Goal: Transaction & Acquisition: Purchase product/service

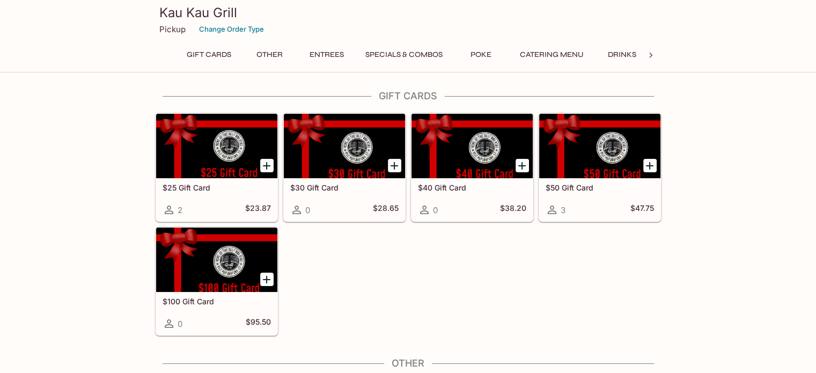
click at [334, 51] on button "Entrees" at bounding box center [327, 54] width 48 height 15
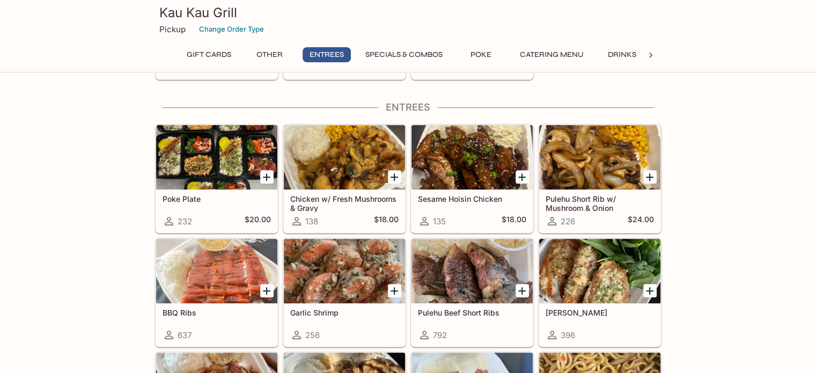
scroll to position [532, 0]
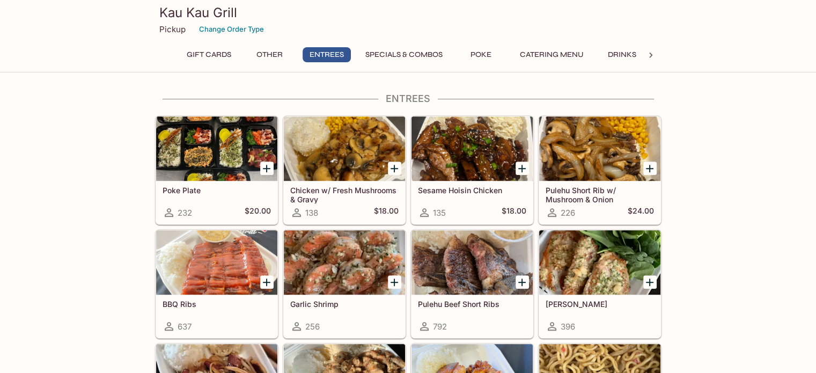
click at [468, 52] on button "Poke" at bounding box center [481, 54] width 48 height 15
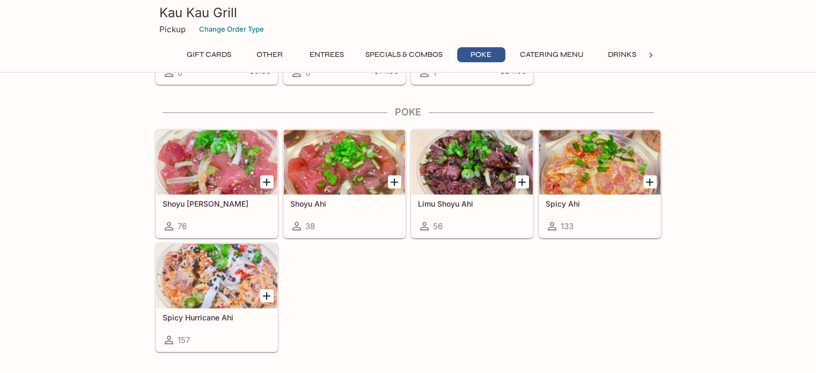
scroll to position [1632, 0]
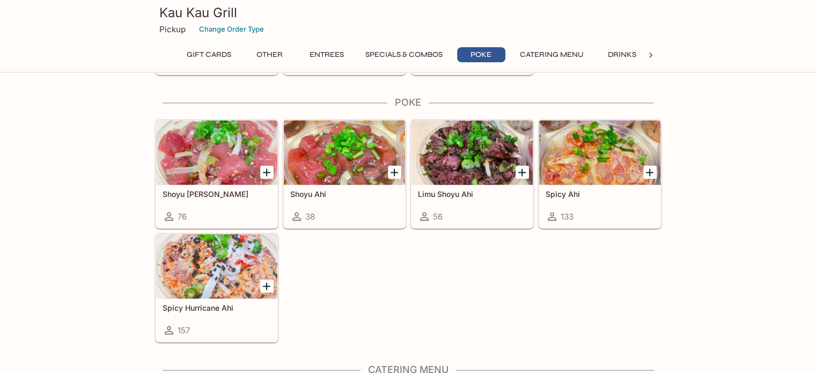
click at [607, 155] on div at bounding box center [599, 152] width 121 height 64
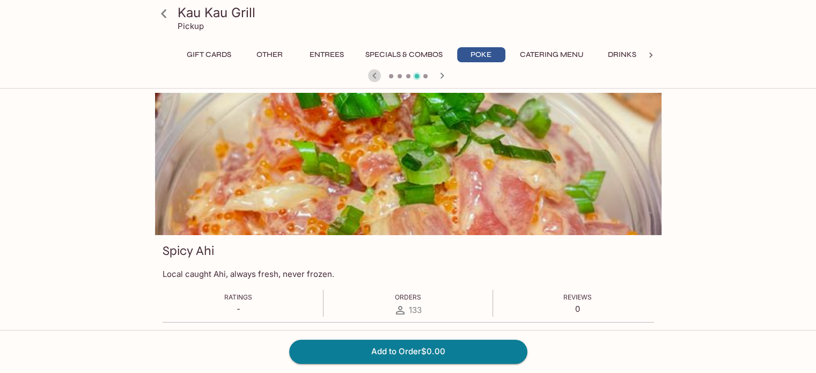
click at [374, 75] on icon "button" at bounding box center [374, 75] width 13 height 13
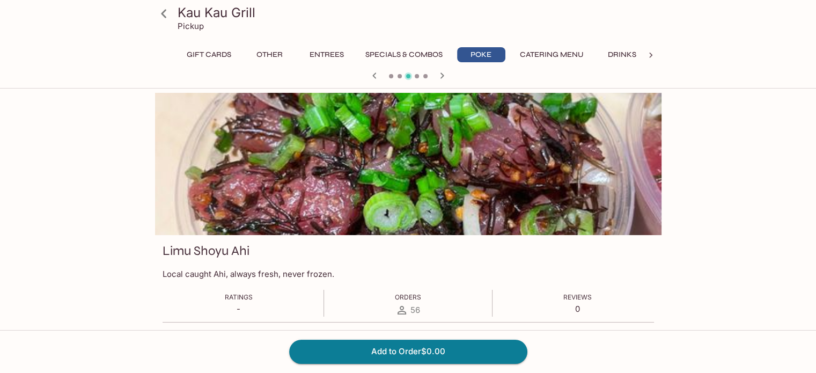
click at [442, 78] on icon "button" at bounding box center [442, 75] width 13 height 13
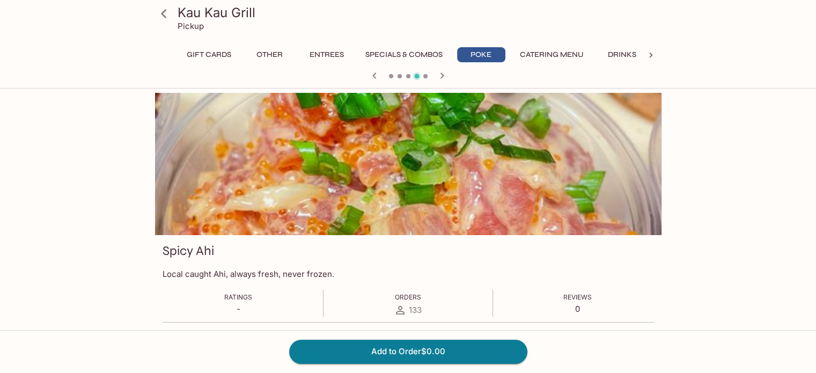
click at [442, 78] on icon "button" at bounding box center [442, 75] width 13 height 13
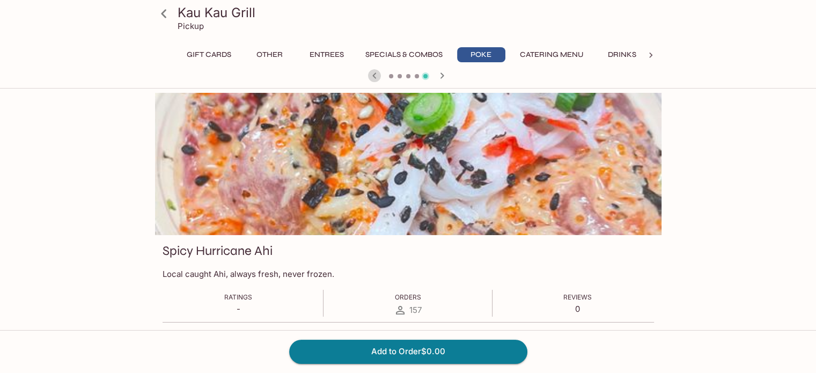
click at [375, 74] on icon "button" at bounding box center [375, 75] width 4 height 6
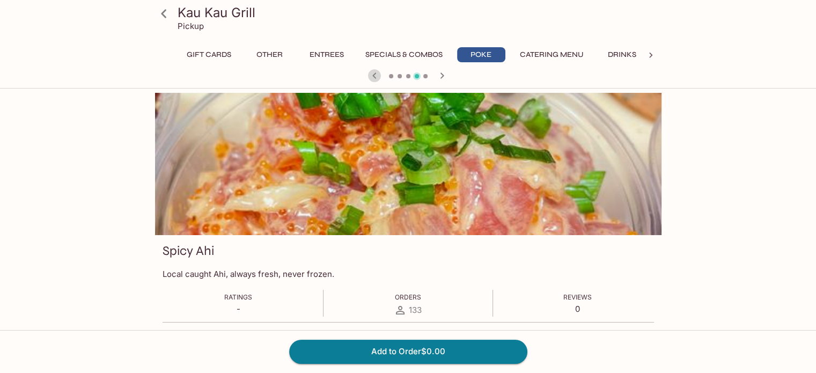
click at [375, 74] on icon "button" at bounding box center [375, 75] width 4 height 6
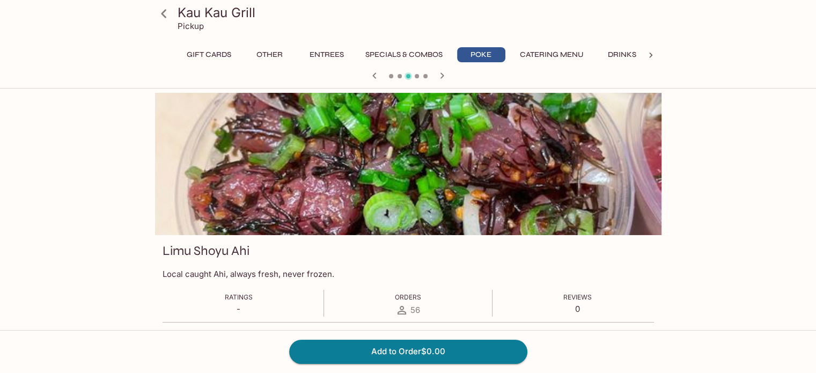
click at [378, 55] on button "Specials & Combos" at bounding box center [404, 54] width 89 height 15
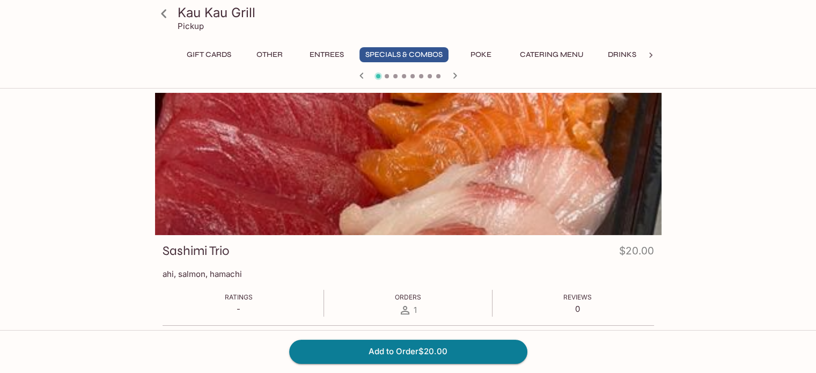
click at [358, 76] on icon "button" at bounding box center [361, 75] width 13 height 13
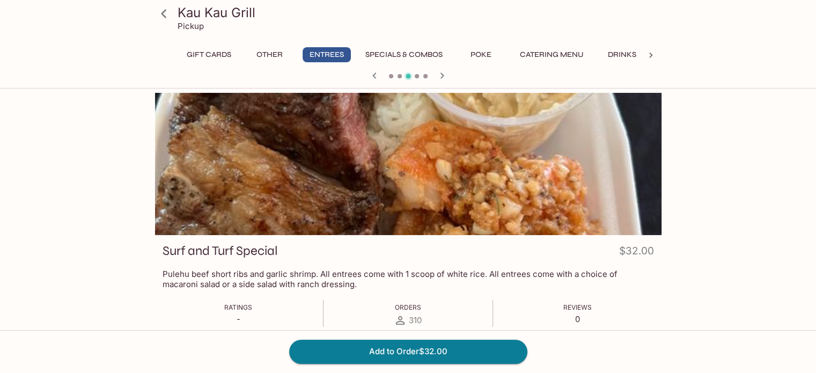
click at [358, 76] on div at bounding box center [408, 77] width 515 height 16
click at [442, 75] on icon "button" at bounding box center [442, 75] width 4 height 6
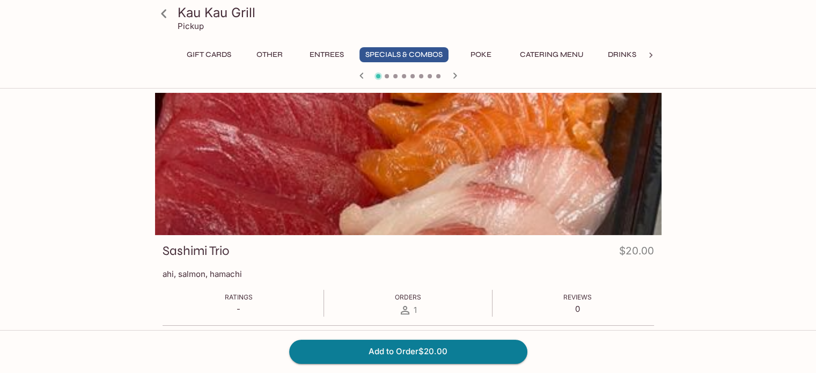
click at [442, 75] on div at bounding box center [408, 77] width 515 height 16
click at [453, 77] on icon "button" at bounding box center [455, 75] width 13 height 13
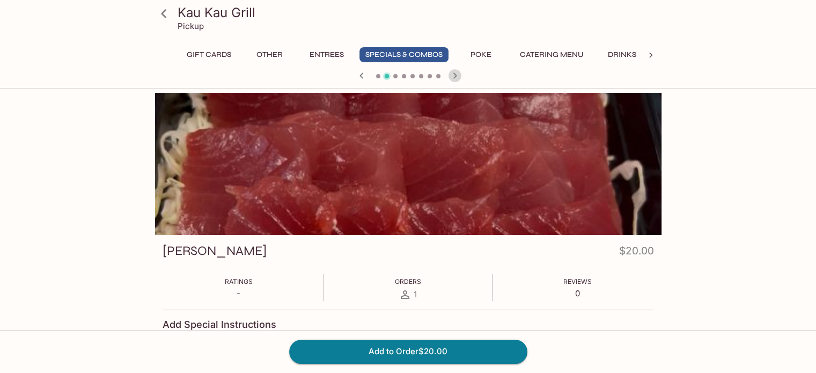
click at [453, 77] on icon "button" at bounding box center [455, 75] width 13 height 13
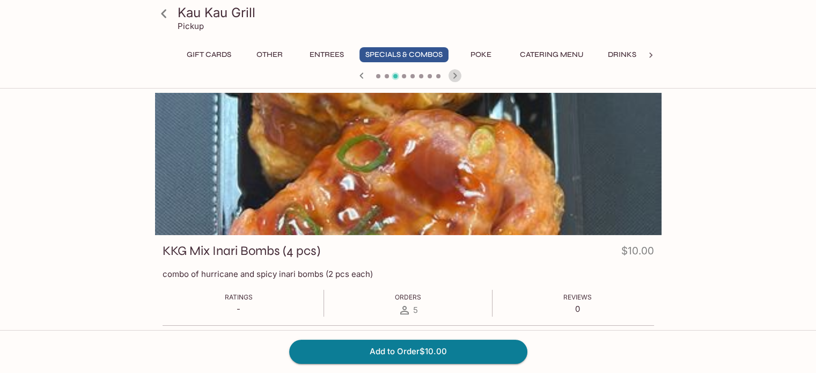
click at [456, 76] on icon "button" at bounding box center [455, 75] width 4 height 6
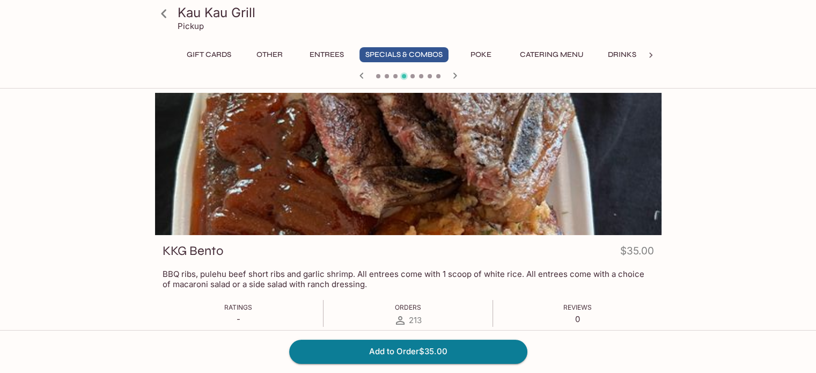
click at [443, 191] on div at bounding box center [408, 164] width 507 height 142
click at [449, 78] on icon "button" at bounding box center [455, 75] width 13 height 13
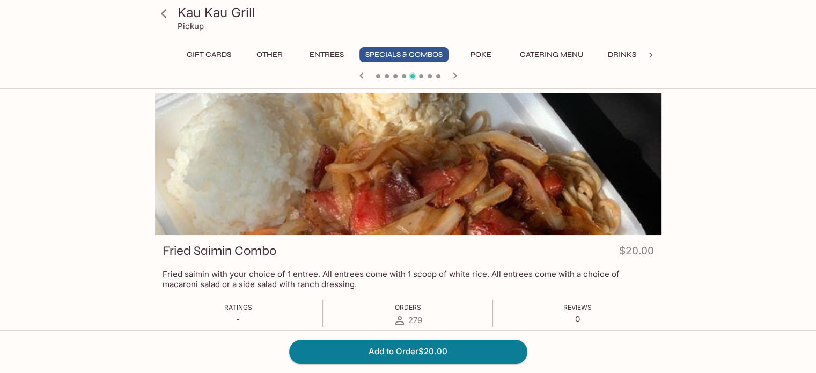
click at [751, 268] on div "Kau Kau Grill Pickup Gift Cards Other Entrees Specials & Combos Poke Catering M…" at bounding box center [408, 279] width 816 height 373
click at [758, 218] on div "Kau Kau Grill Pickup Gift Cards Other Entrees Specials & Combos Poke Catering M…" at bounding box center [408, 279] width 816 height 373
click at [617, 58] on button "Drinks" at bounding box center [623, 54] width 48 height 15
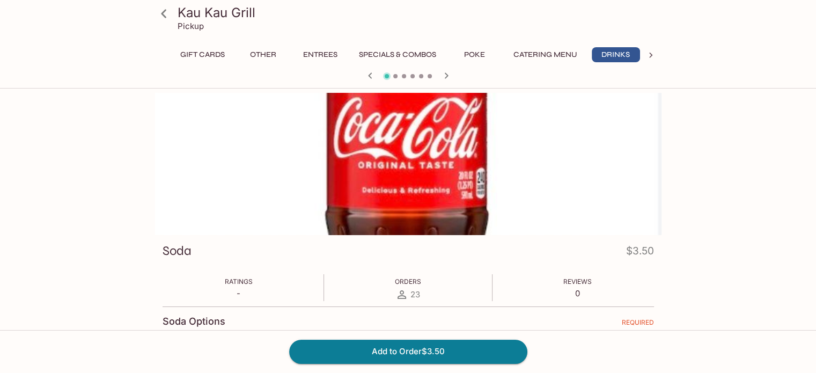
scroll to position [0, 6]
click at [444, 78] on icon "button" at bounding box center [446, 75] width 4 height 6
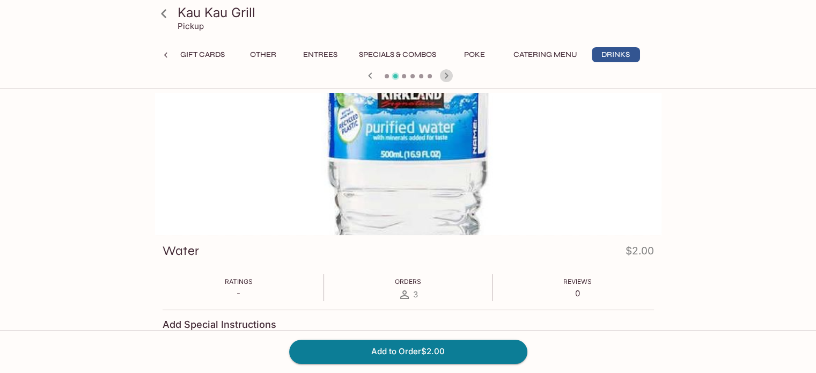
click at [444, 78] on icon "button" at bounding box center [446, 75] width 4 height 6
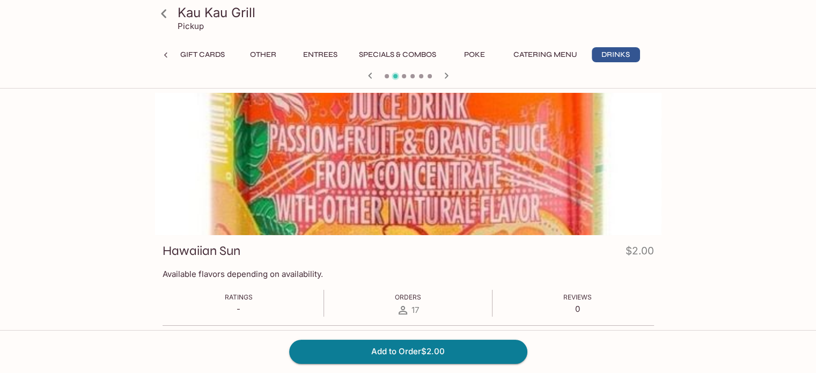
click at [444, 78] on icon "button" at bounding box center [446, 75] width 4 height 6
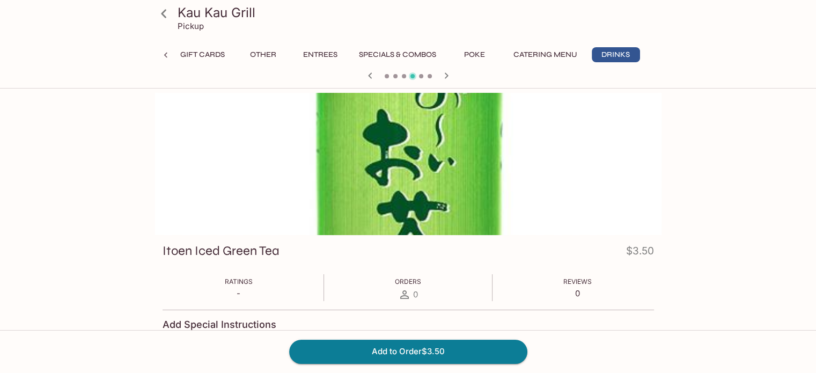
click at [444, 78] on icon "button" at bounding box center [446, 75] width 4 height 6
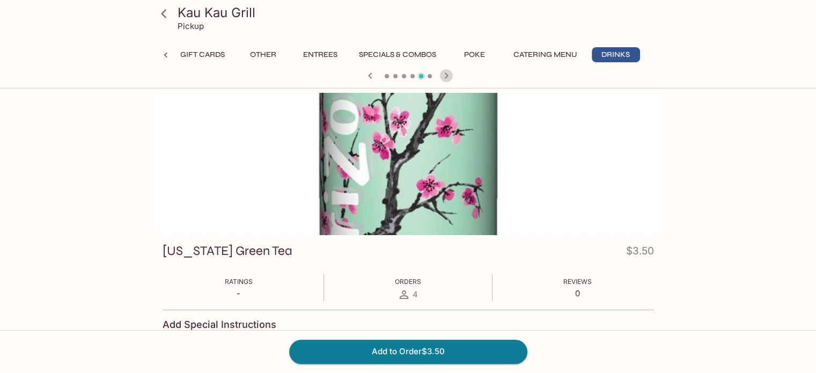
click at [444, 78] on icon "button" at bounding box center [446, 75] width 4 height 6
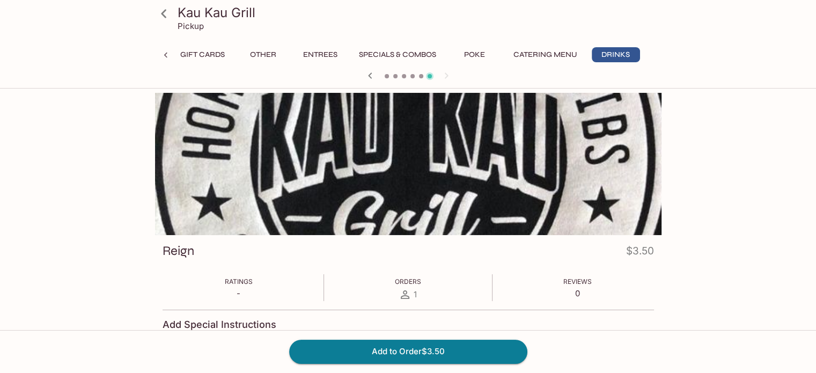
click at [444, 78] on div at bounding box center [408, 77] width 515 height 16
click at [371, 76] on icon "button" at bounding box center [370, 75] width 13 height 13
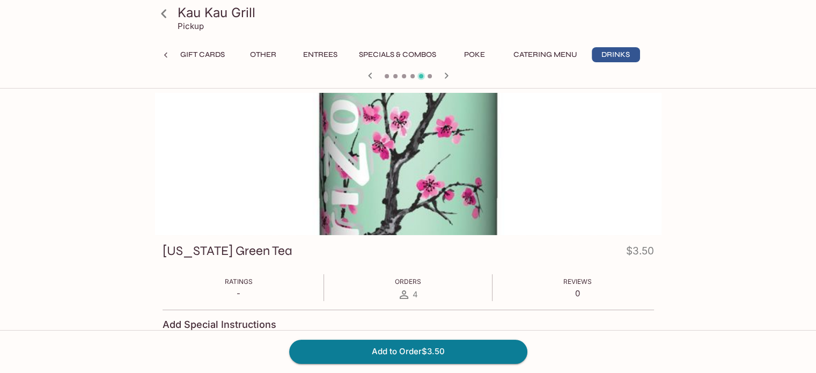
click at [371, 76] on icon "button" at bounding box center [370, 75] width 13 height 13
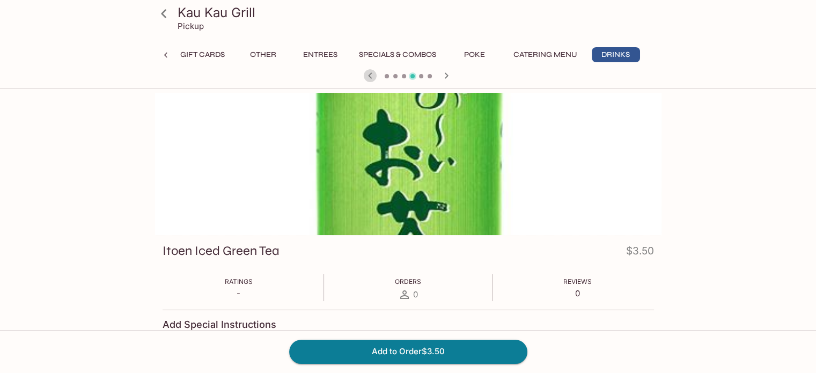
click at [371, 76] on icon "button" at bounding box center [370, 75] width 13 height 13
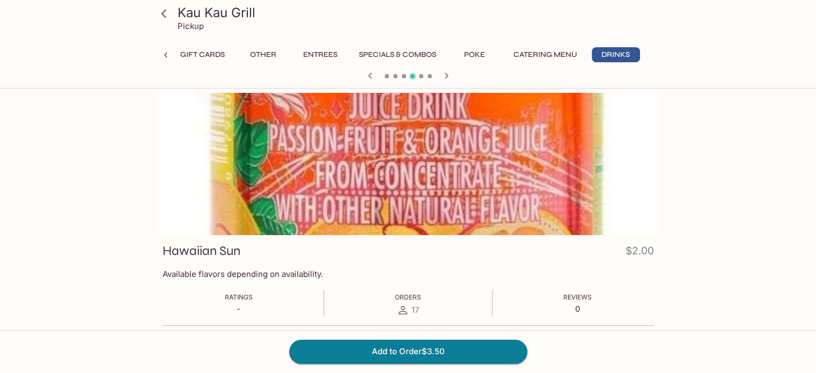
click at [371, 76] on icon "button" at bounding box center [370, 75] width 13 height 13
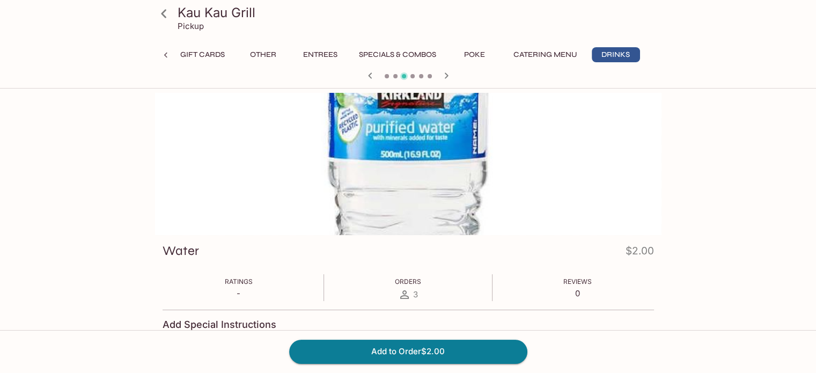
click at [371, 76] on icon "button" at bounding box center [370, 75] width 13 height 13
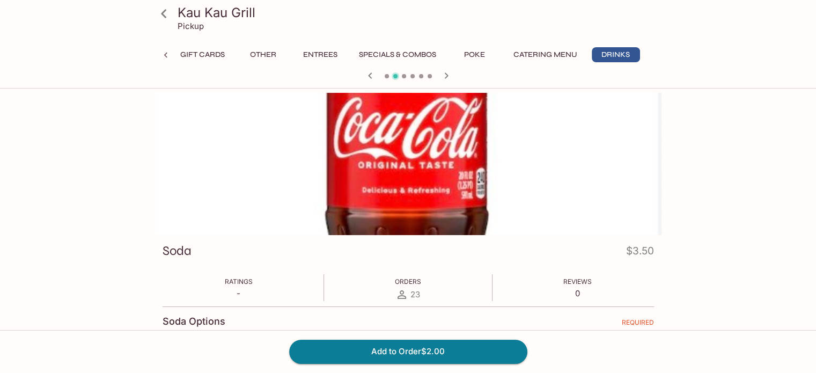
click at [371, 76] on icon "button" at bounding box center [370, 75] width 13 height 13
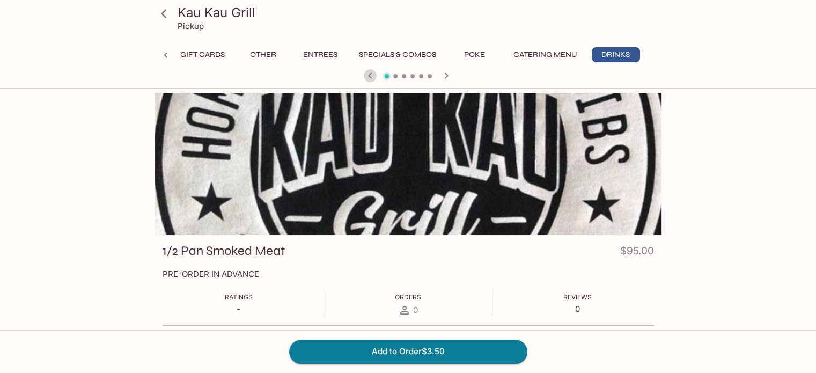
click at [371, 76] on icon "button" at bounding box center [370, 75] width 13 height 13
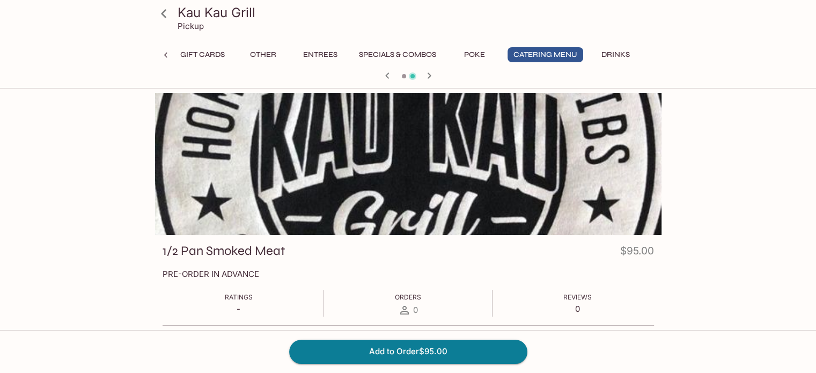
click at [371, 76] on div at bounding box center [408, 77] width 515 height 16
click at [260, 55] on button "Other" at bounding box center [263, 54] width 48 height 15
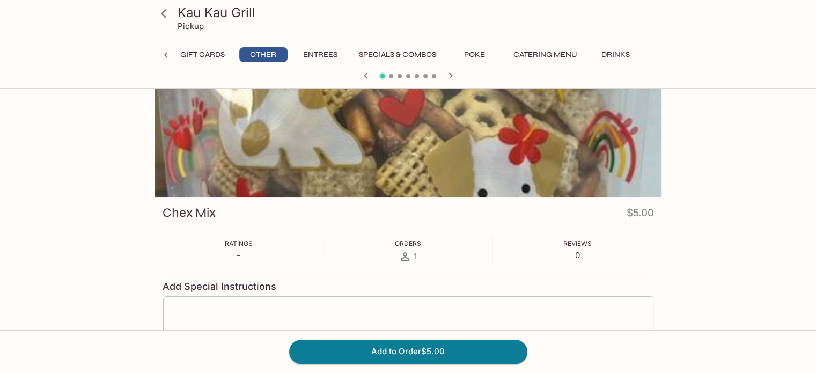
scroll to position [0, 0]
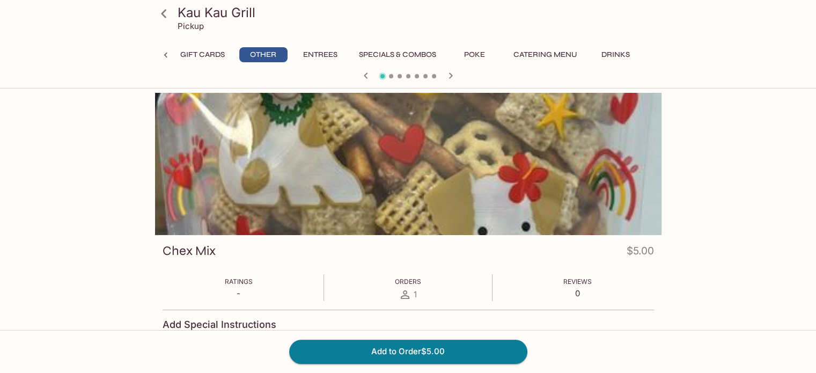
click at [162, 11] on icon at bounding box center [164, 13] width 19 height 19
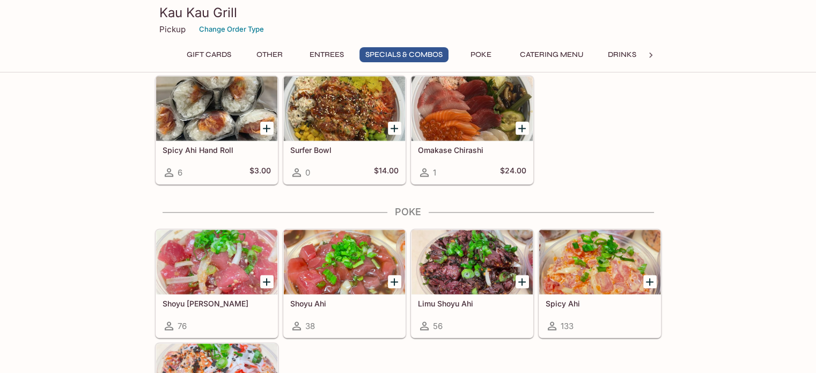
scroll to position [1610, 0]
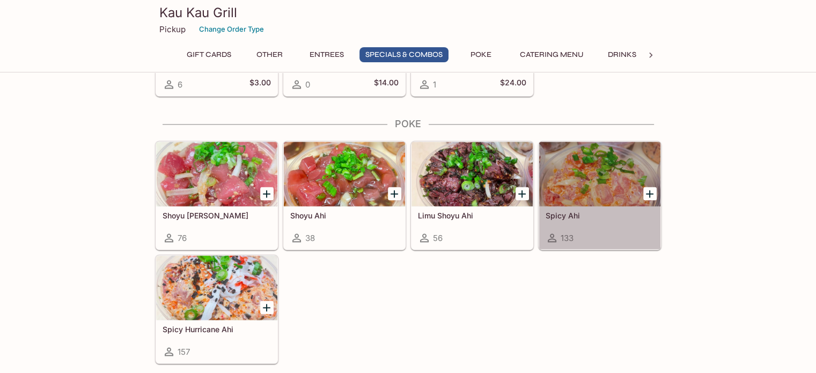
click at [581, 171] on div at bounding box center [599, 174] width 121 height 64
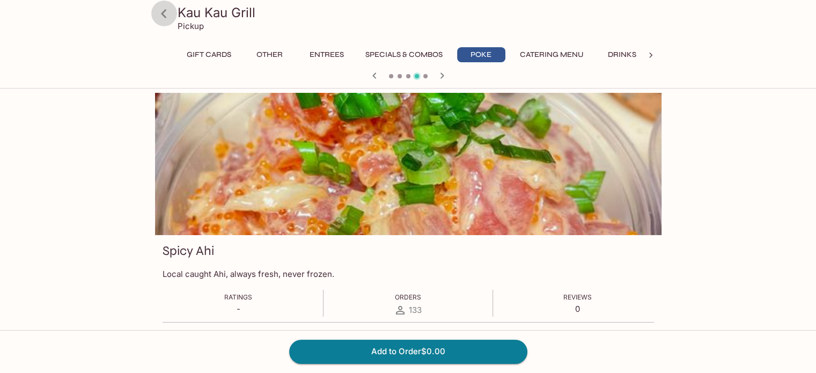
click at [170, 10] on icon at bounding box center [164, 13] width 19 height 19
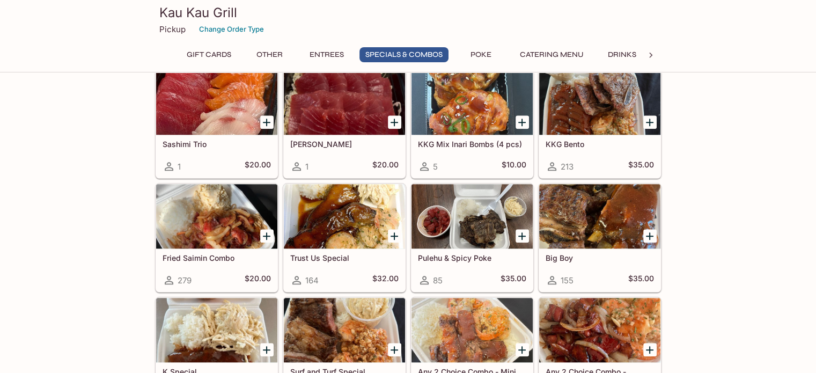
scroll to position [1074, 0]
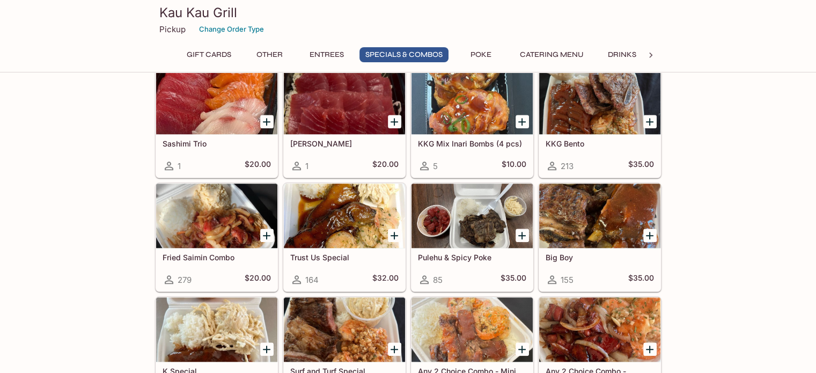
click at [480, 98] on div at bounding box center [472, 102] width 121 height 64
